Goal: Task Accomplishment & Management: Manage account settings

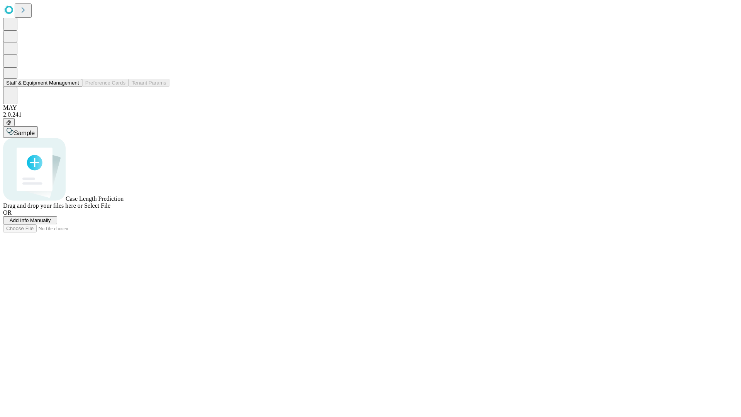
click at [74, 87] on button "Staff & Equipment Management" at bounding box center [42, 83] width 79 height 8
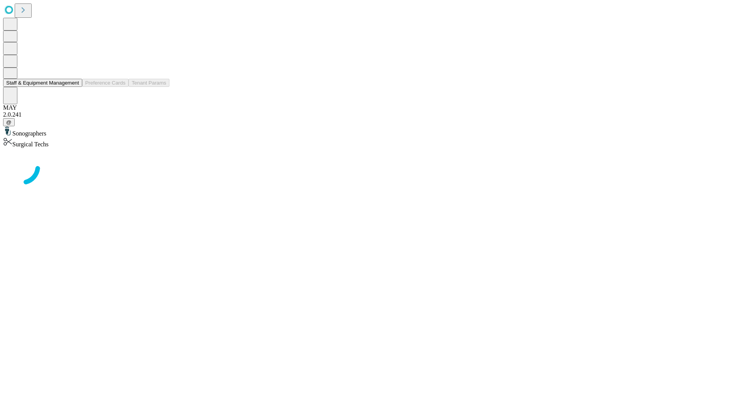
click at [74, 87] on button "Staff & Equipment Management" at bounding box center [42, 83] width 79 height 8
